Goal: Find specific page/section: Find specific page/section

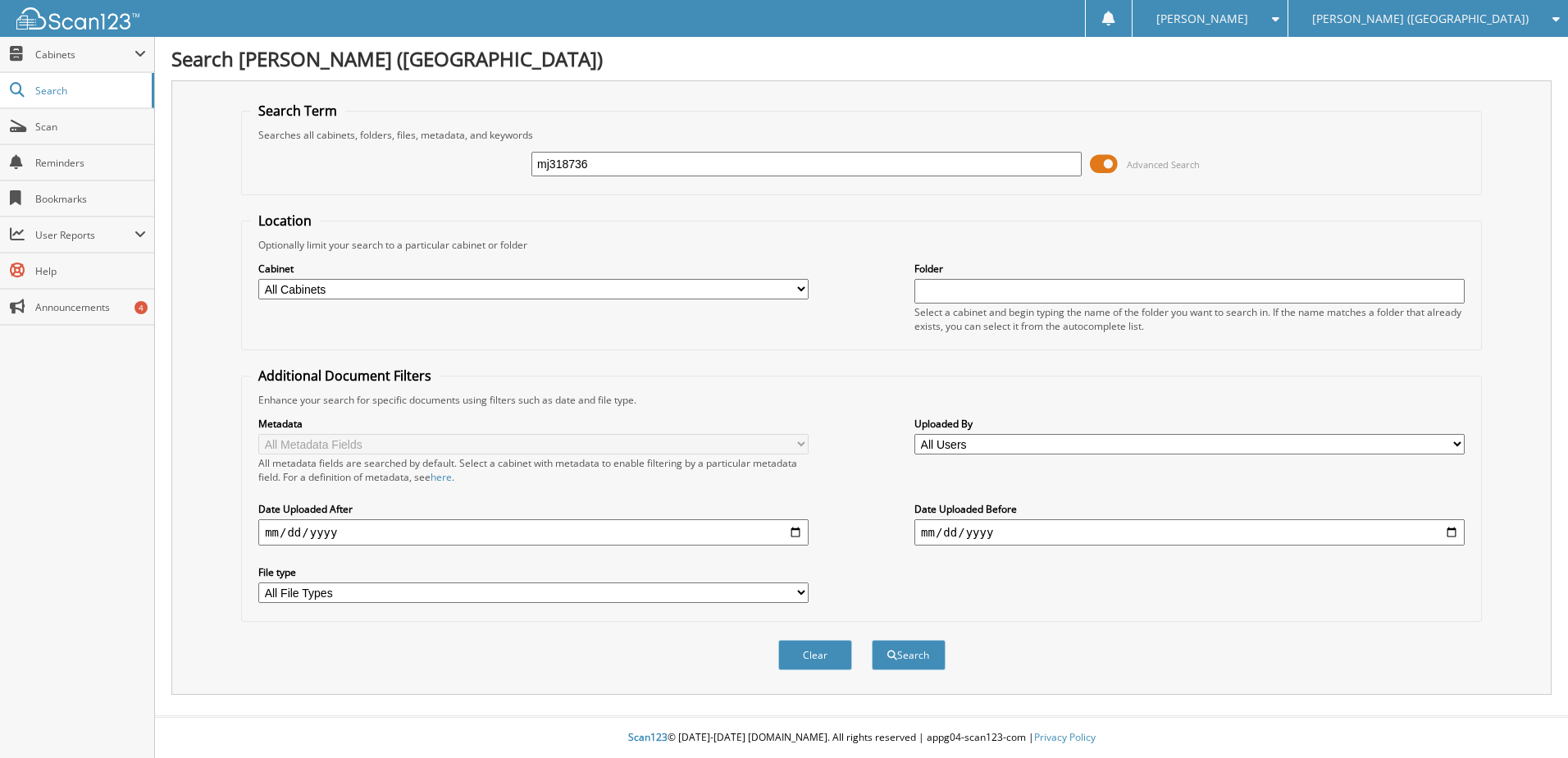
type input "mj318736"
click at [872, 640] on button "Search" at bounding box center [908, 655] width 74 height 31
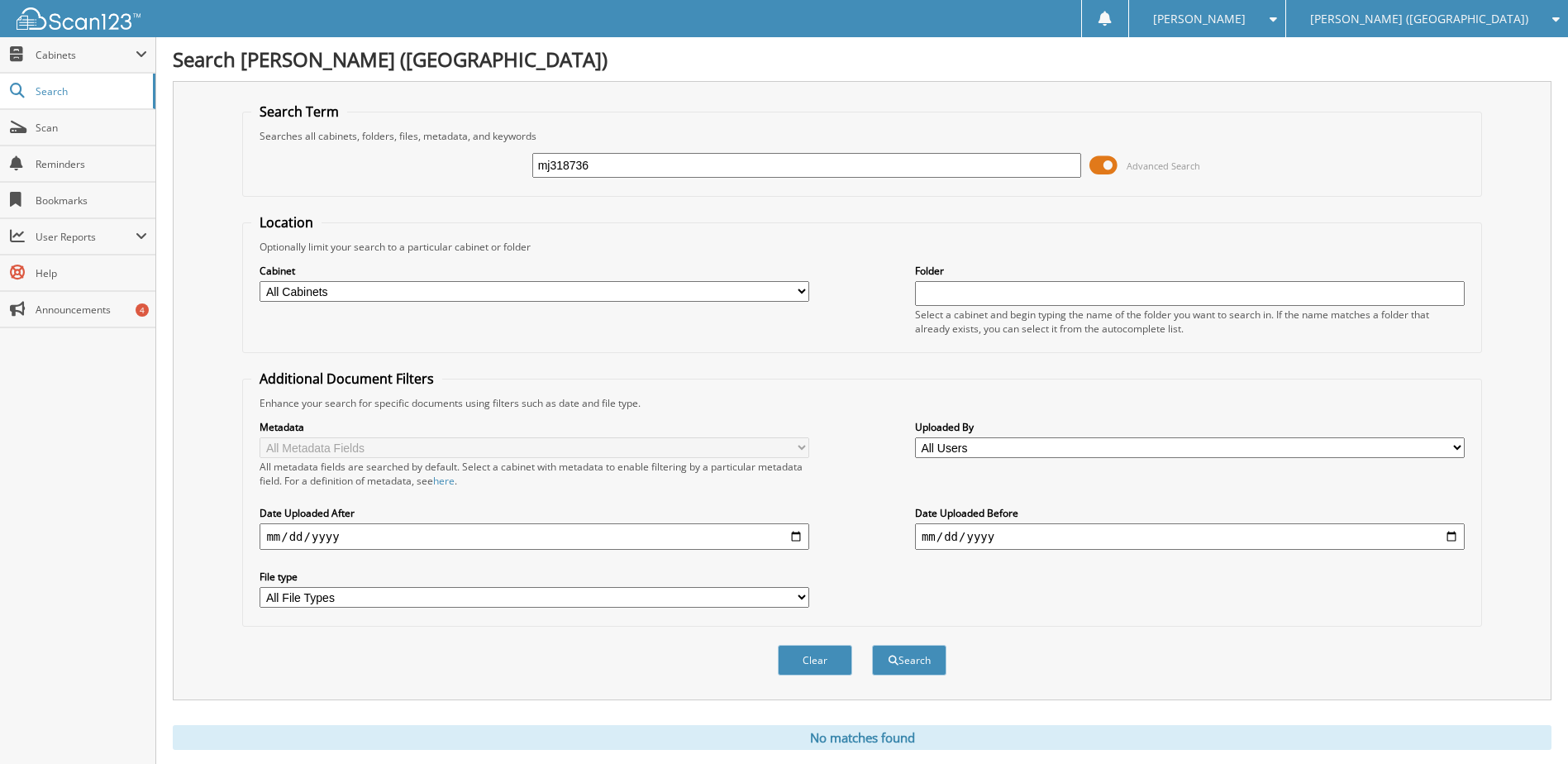
click at [572, 169] on input "mj318736" at bounding box center [806, 165] width 549 height 25
type input "s7191167"
click at [872, 645] on button "Search" at bounding box center [909, 660] width 75 height 31
click at [574, 161] on input "s7191167" at bounding box center [806, 165] width 549 height 25
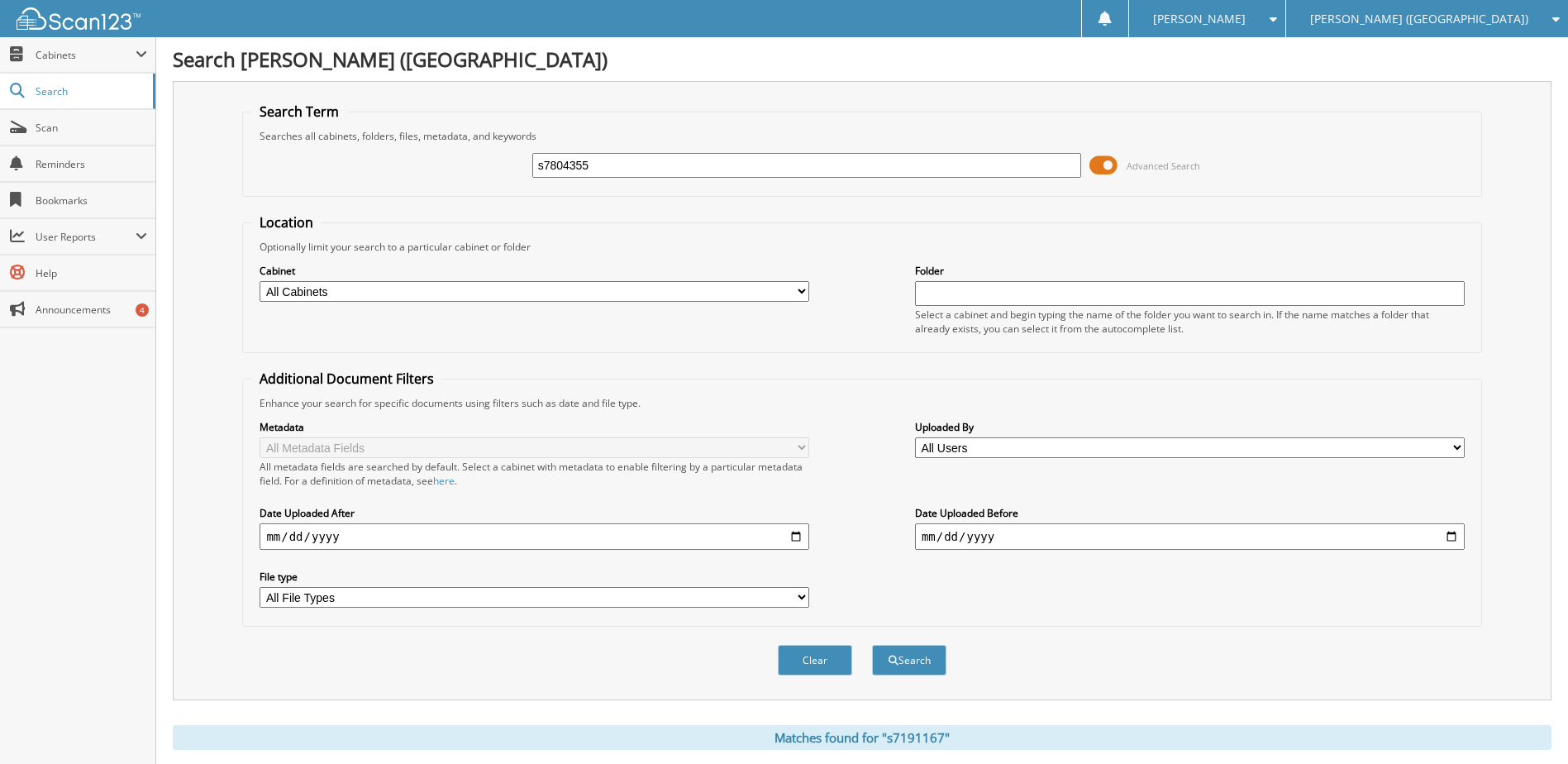
type input "s7804355"
click at [872, 645] on button "Search" at bounding box center [909, 660] width 75 height 31
click at [574, 172] on input "s7804355" at bounding box center [806, 165] width 549 height 25
type input "mf076388"
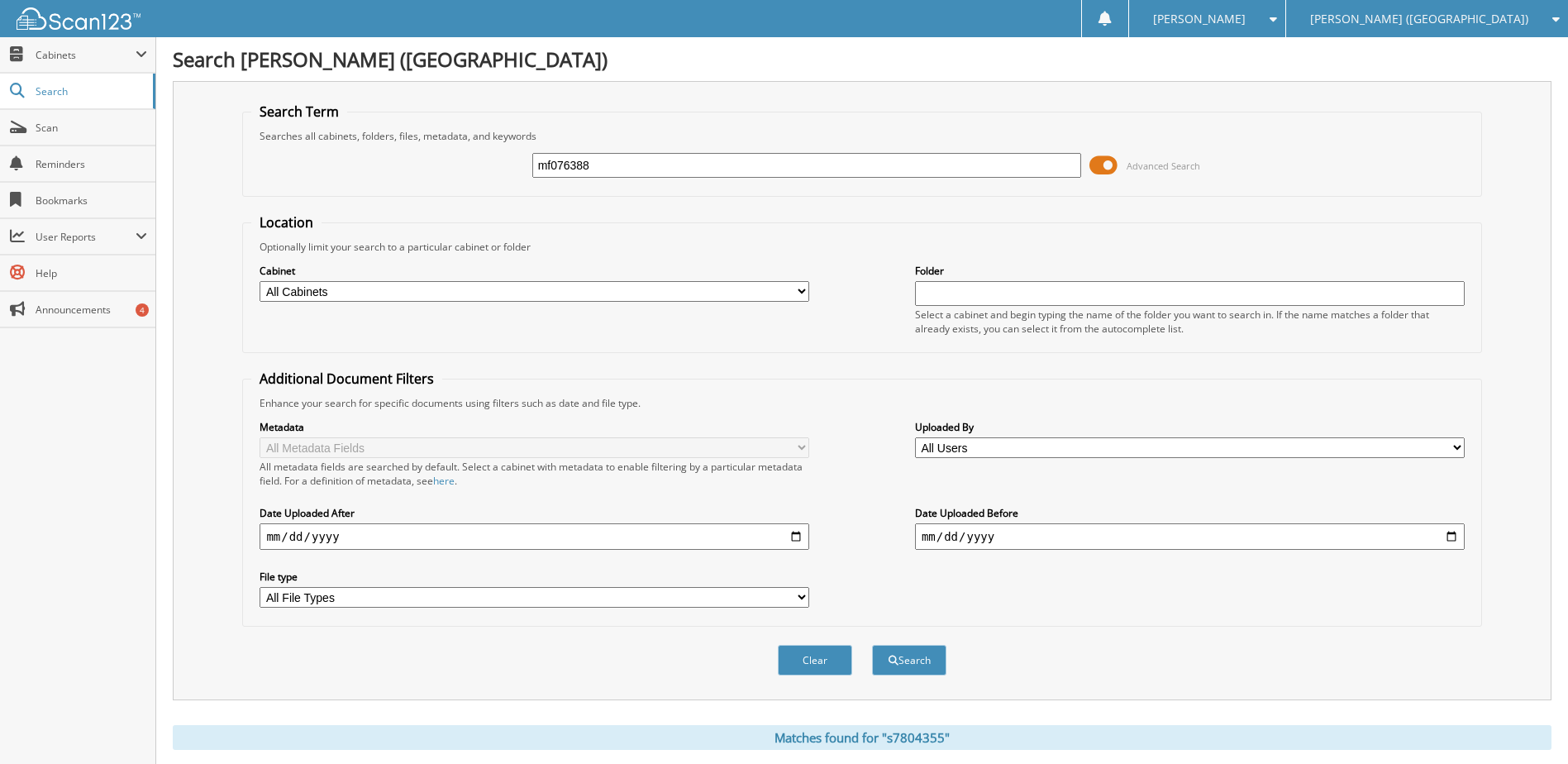
click at [872, 645] on button "Search" at bounding box center [909, 660] width 75 height 31
click at [578, 172] on input "mf076388" at bounding box center [806, 165] width 549 height 25
type input "se200956"
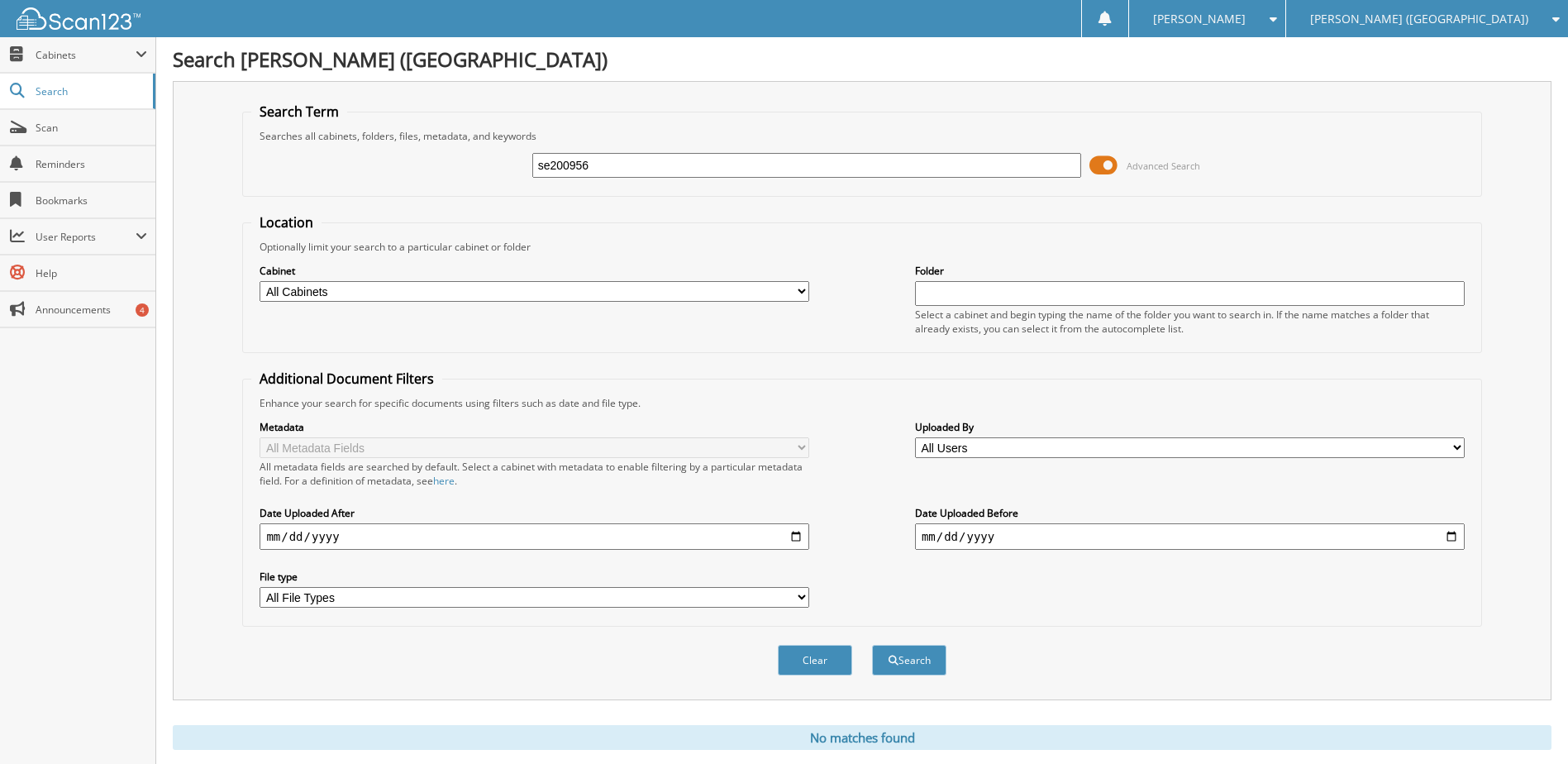
click at [872, 645] on button "Search" at bounding box center [909, 660] width 75 height 31
click at [563, 163] on input "se200956" at bounding box center [806, 165] width 549 height 25
type input "t5410438"
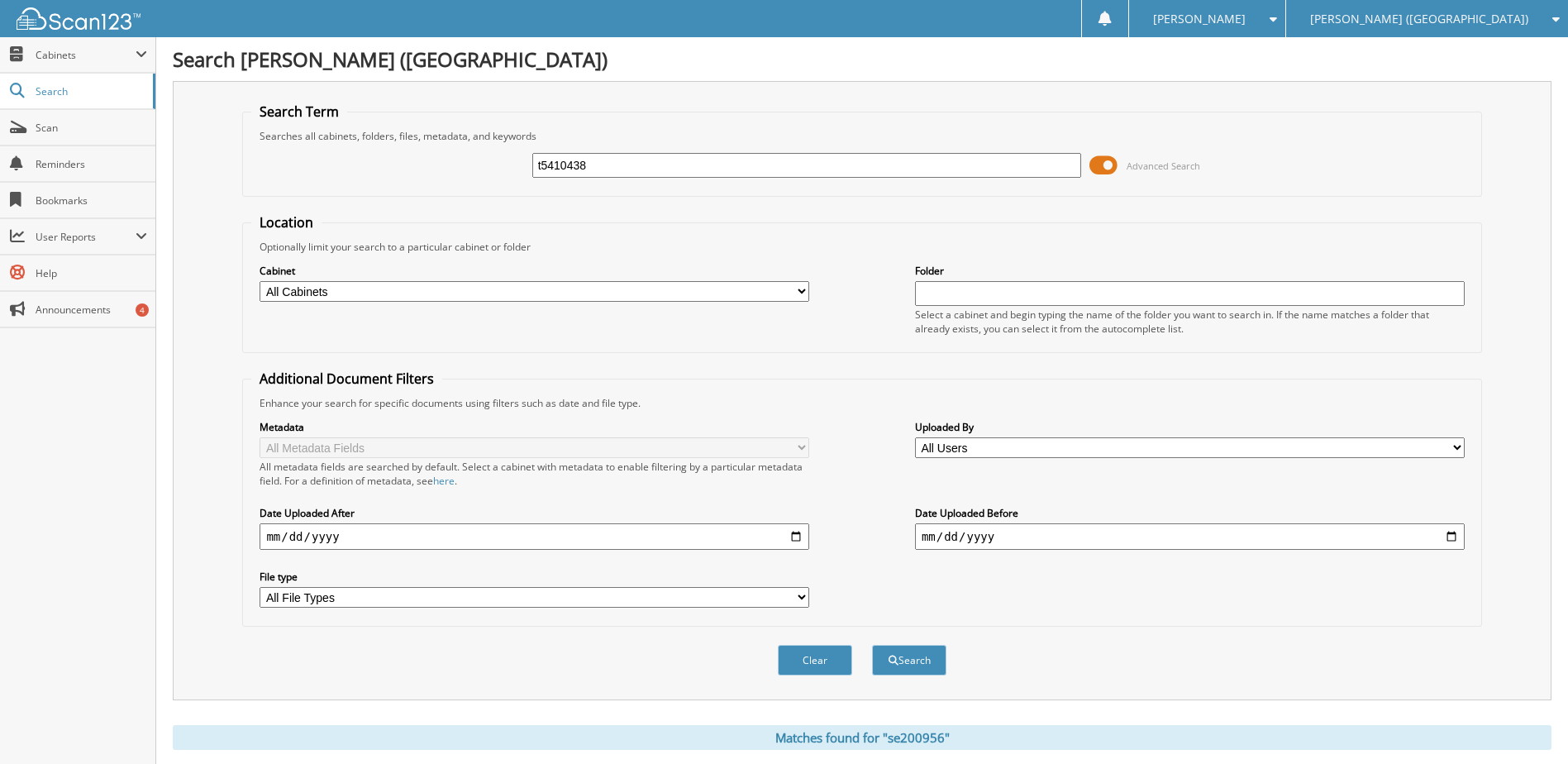
click at [872, 645] on button "Search" at bounding box center [909, 660] width 75 height 31
click at [569, 167] on input "t5410438" at bounding box center [806, 165] width 549 height 25
type input "pg087910"
click at [872, 645] on button "Search" at bounding box center [909, 660] width 75 height 31
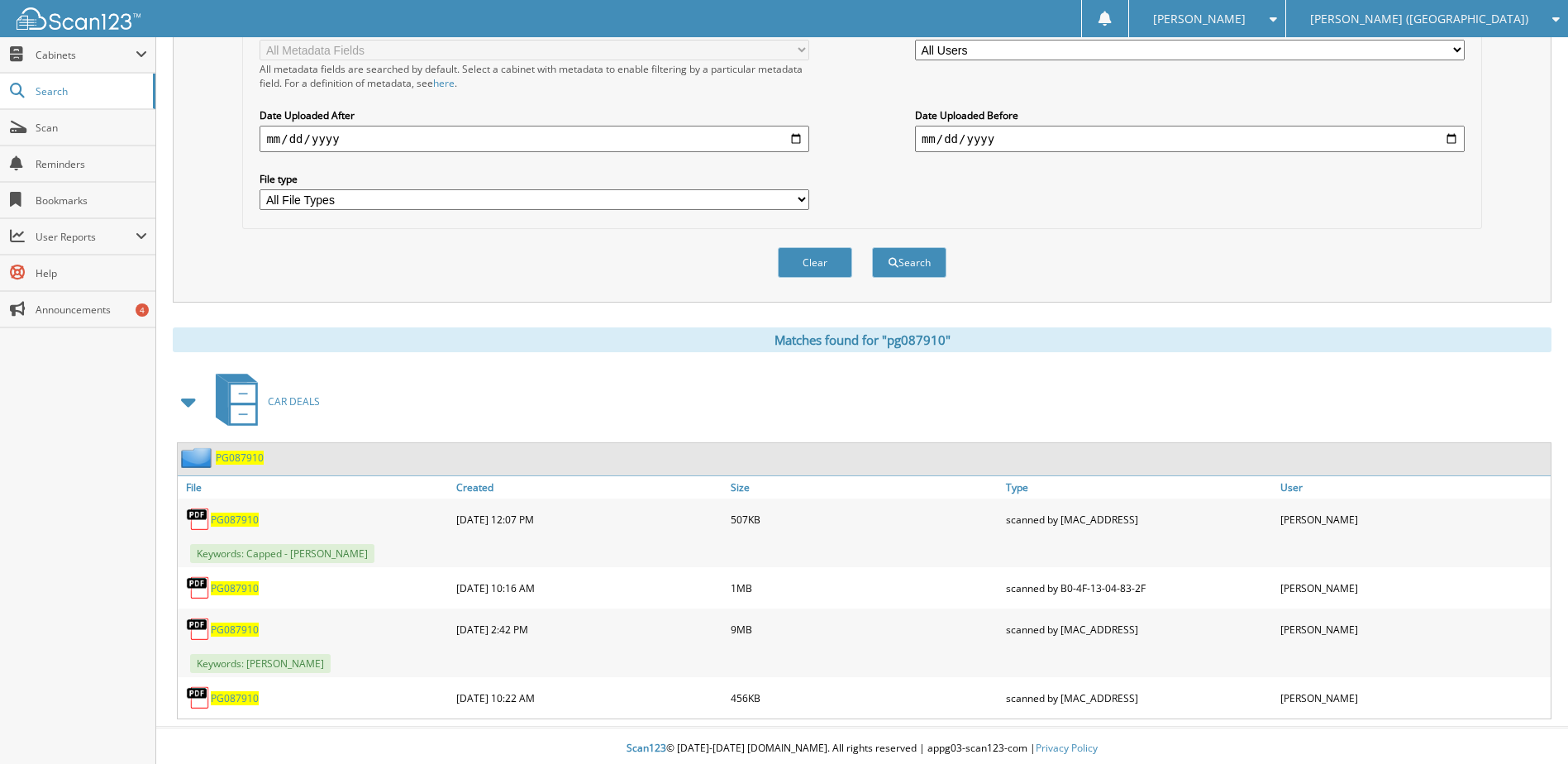
scroll to position [404, 0]
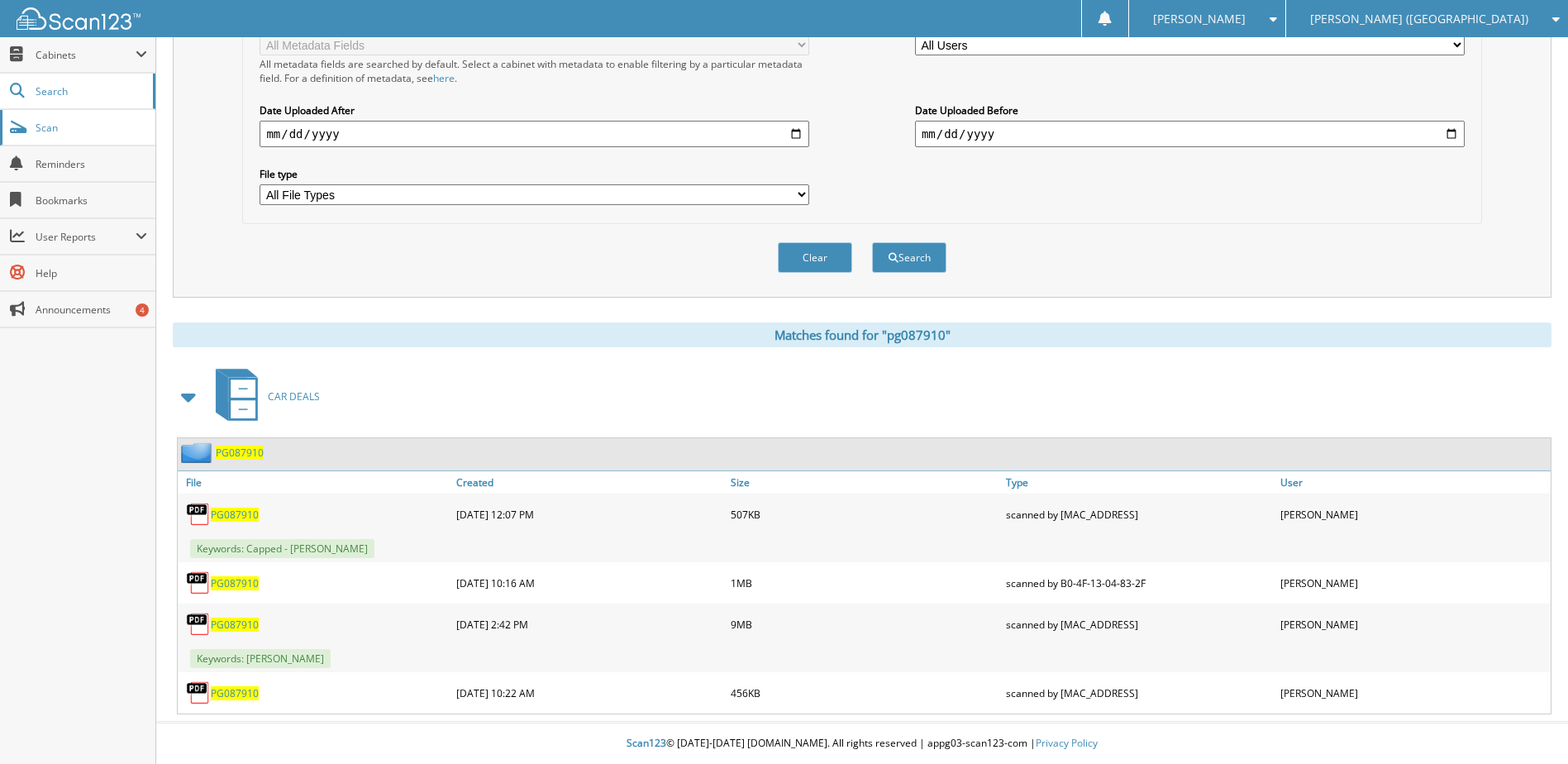
click at [58, 115] on link "Scan" at bounding box center [78, 128] width 156 height 36
